Goal: Transaction & Acquisition: Download file/media

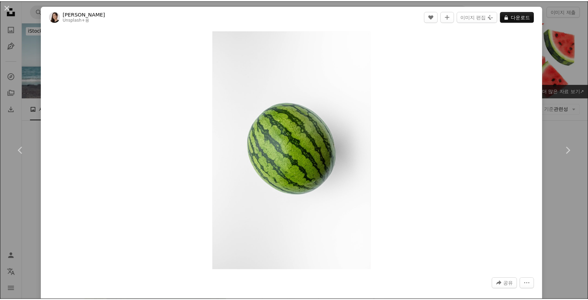
scroll to position [418, 0]
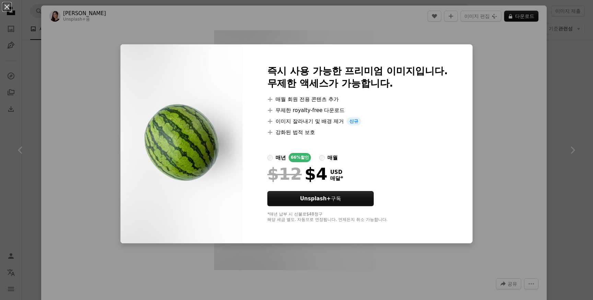
click at [530, 118] on div "An X shape 즉시 사용 가능한 프리미엄 이미지입니다. 무제한 액세스가 가능합니다. A plus sign 매월 회원 전용 콘텐츠 추가 A…" at bounding box center [296, 150] width 593 height 300
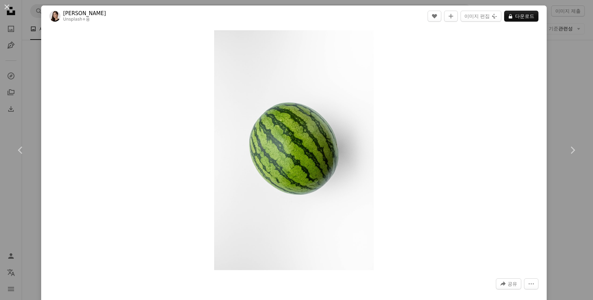
click at [530, 118] on div "Zoom in" at bounding box center [293, 150] width 505 height 246
click at [572, 98] on div "An X shape Chevron left Chevron right [PERSON_NAME] Unsplash+ 용 A heart A plus …" at bounding box center [296, 150] width 593 height 300
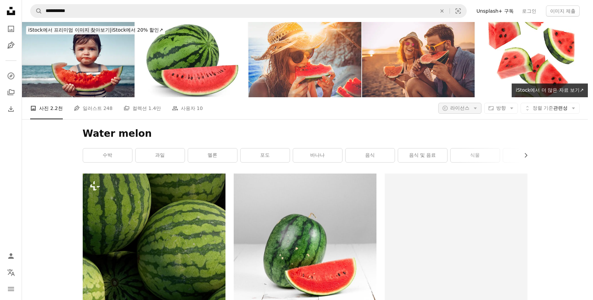
click at [474, 103] on button "A copyright icon © 라이선스 Arrow down" at bounding box center [459, 108] width 43 height 11
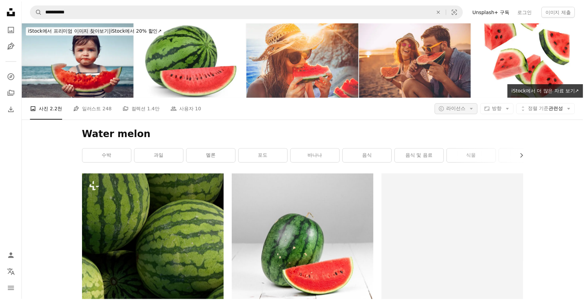
scroll to position [666, 0]
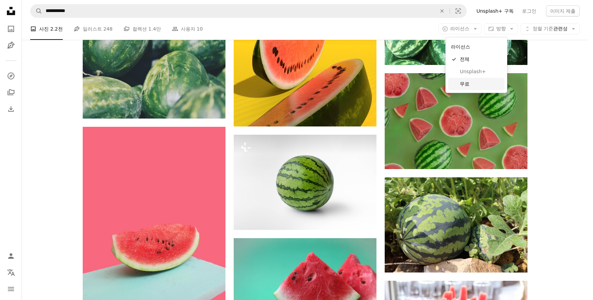
click at [471, 79] on link "무료" at bounding box center [476, 84] width 56 height 12
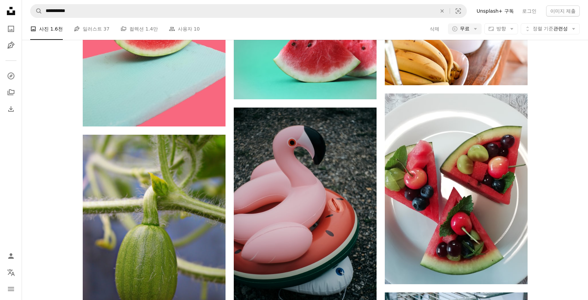
scroll to position [15406, 0]
